Goal: Check status

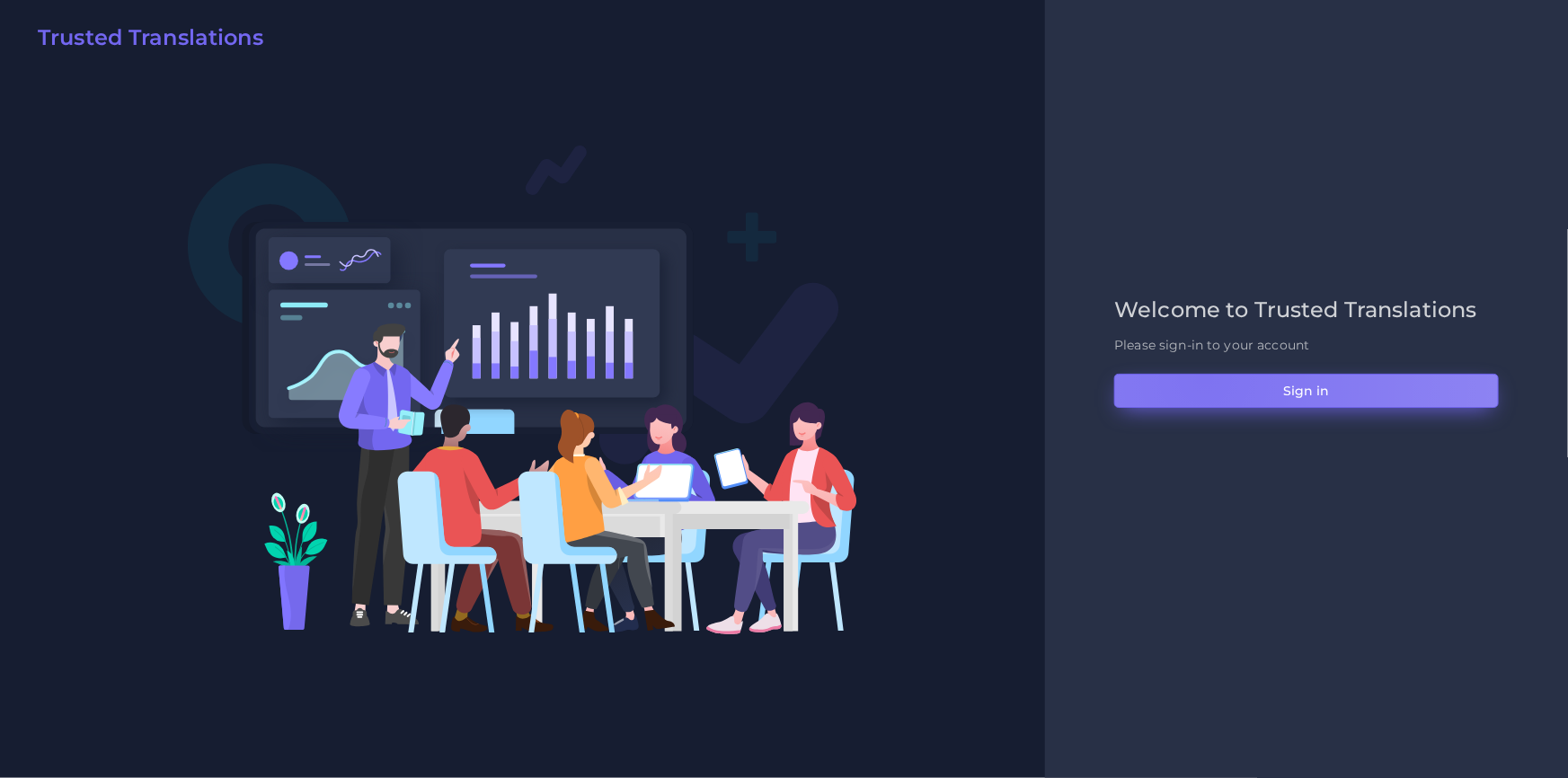
click at [1204, 377] on button "Sign in" at bounding box center [1307, 390] width 385 height 34
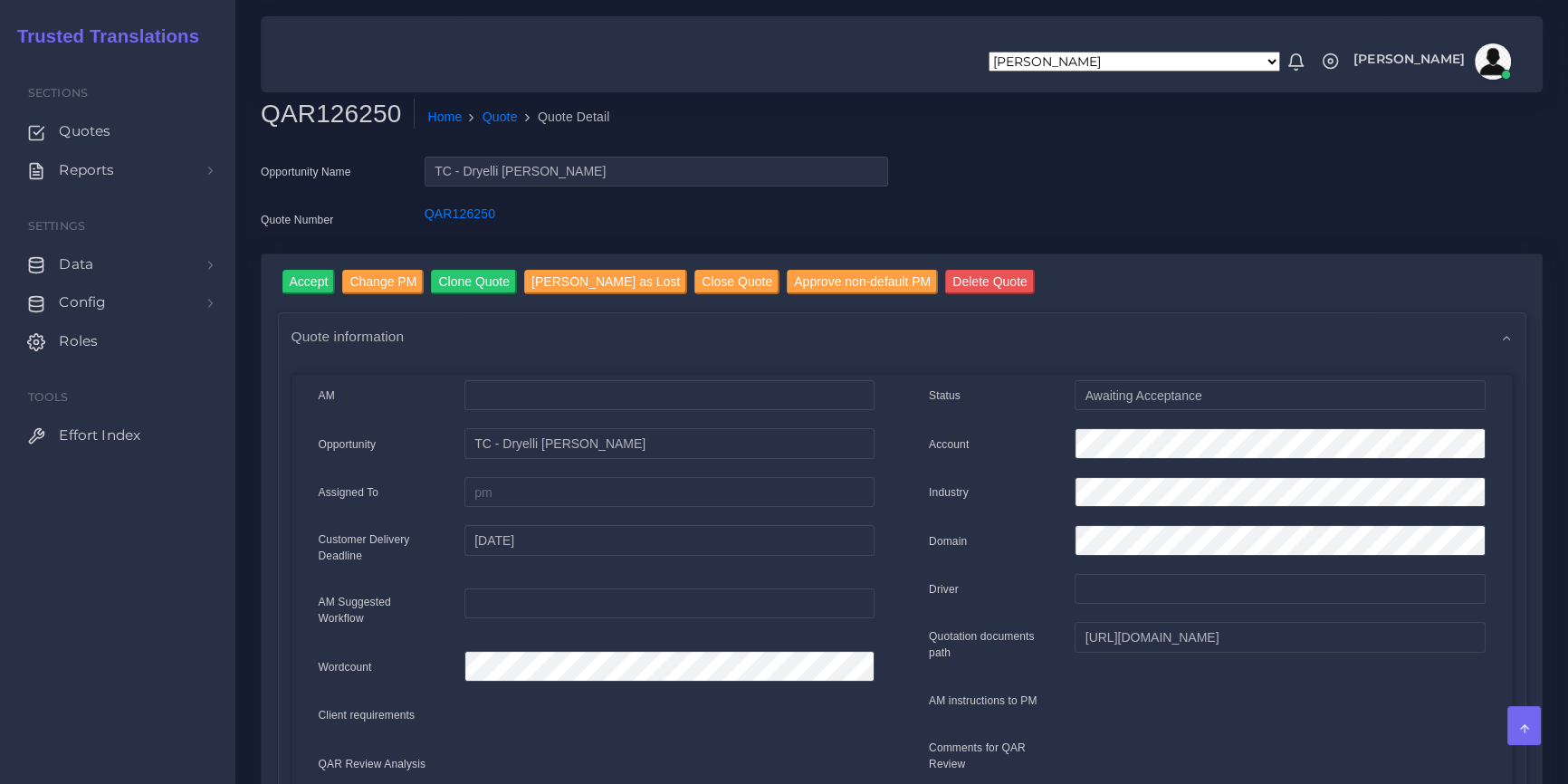
click at [1079, 166] on div "Opportunity Name TC - Dryelli Zatta da rosa Quote Number QAR126250" at bounding box center [901, 205] width 1309 height 97
click at [358, 119] on h2 "QAR126250" at bounding box center [338, 114] width 154 height 30
copy h2 "QAR126250"
click at [494, 116] on link "Quote" at bounding box center [500, 117] width 35 height 19
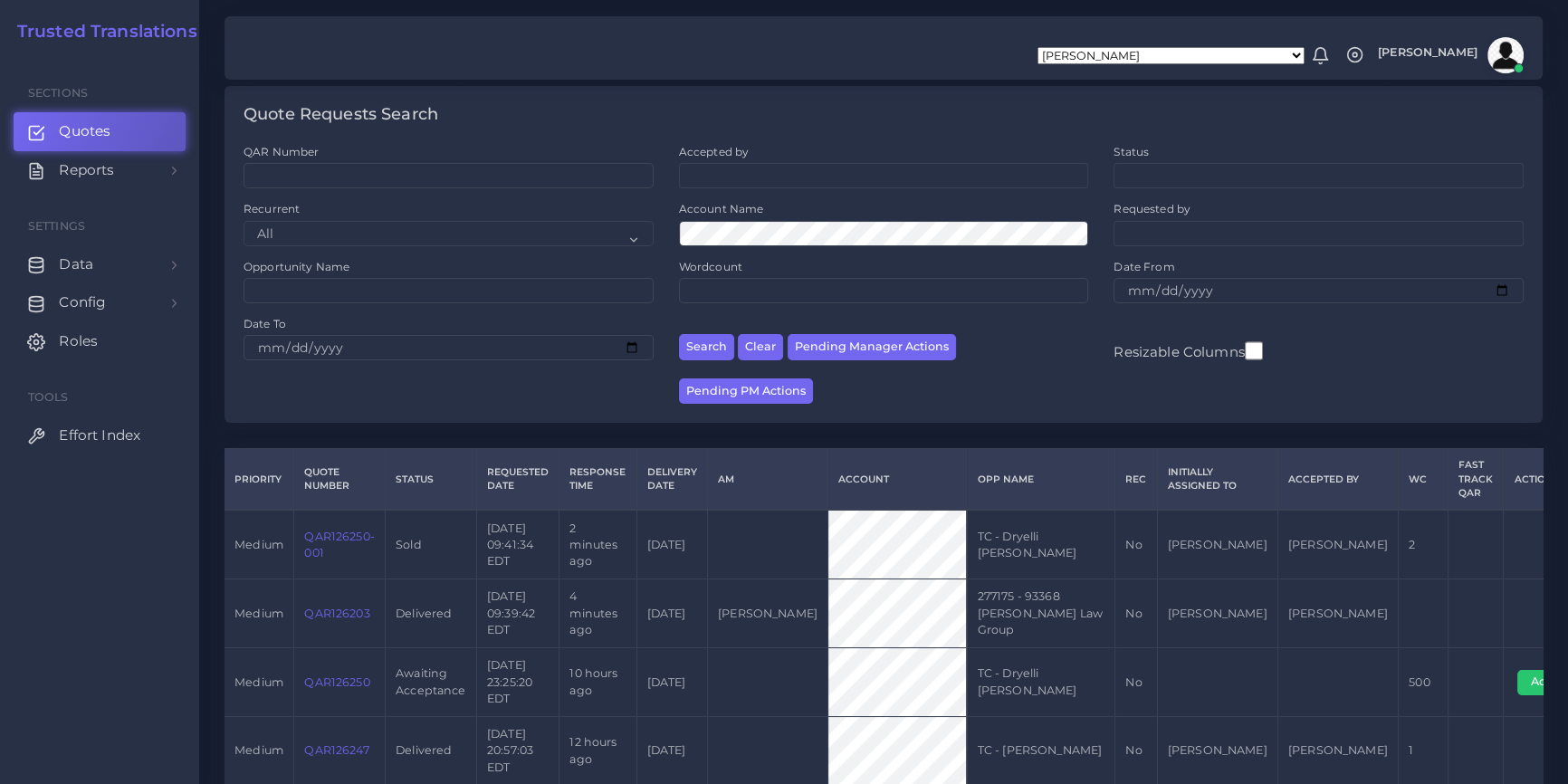
scroll to position [82, 0]
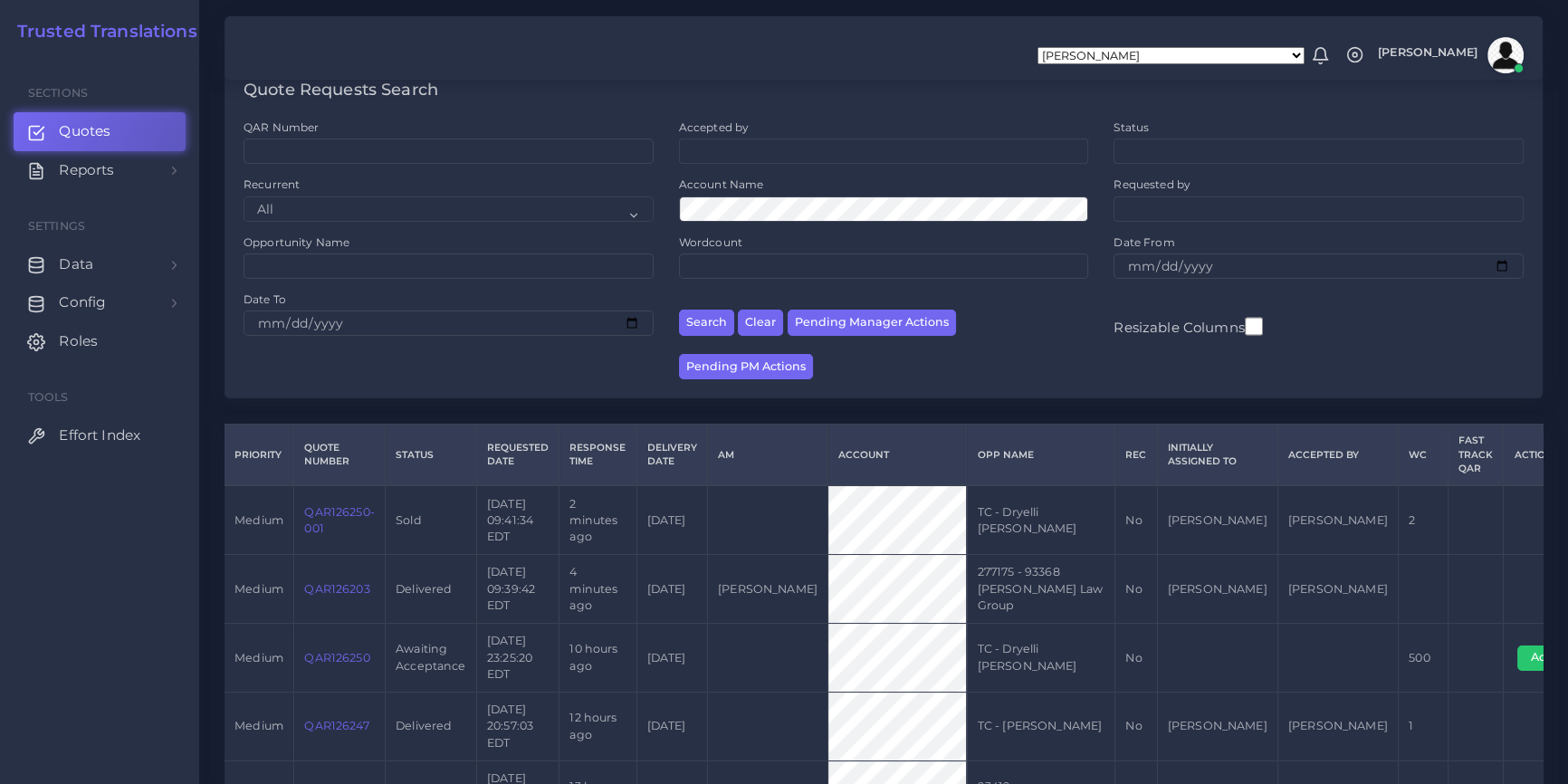
click at [685, 623] on td "[DATE]" at bounding box center [671, 658] width 70 height 68
